Goal: Task Accomplishment & Management: Manage account settings

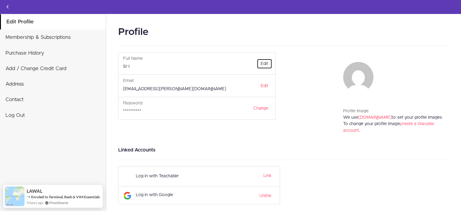
click at [266, 64] on link "Edit" at bounding box center [264, 64] width 15 height 10
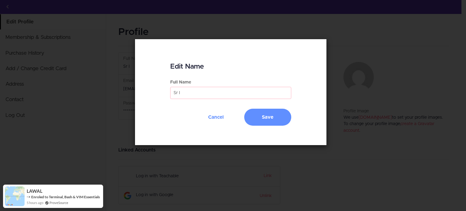
click at [178, 92] on input "Sr I" at bounding box center [230, 93] width 121 height 12
type input "Sridhar"
click at [278, 122] on button "Save" at bounding box center [267, 117] width 47 height 17
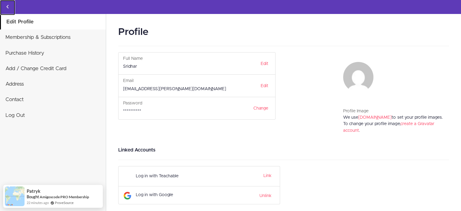
click at [8, 4] on icon "Back to courses" at bounding box center [7, 6] width 7 height 7
